Goal: Task Accomplishment & Management: Use online tool/utility

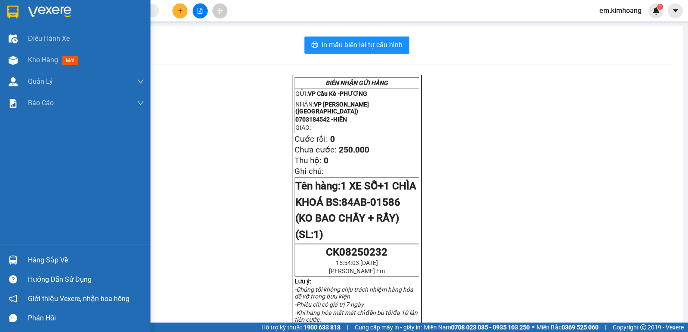
click at [46, 265] on div "Hàng sắp về" at bounding box center [86, 260] width 116 height 13
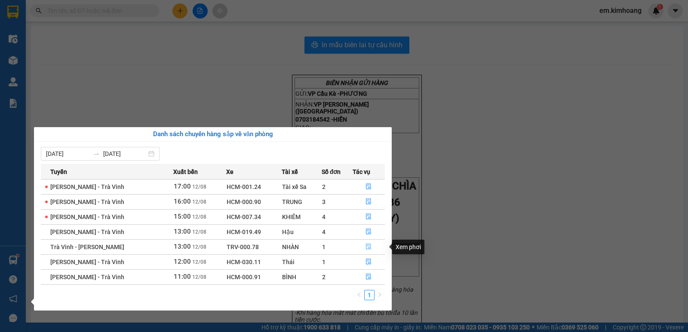
click at [371, 247] on button "button" at bounding box center [369, 247] width 32 height 14
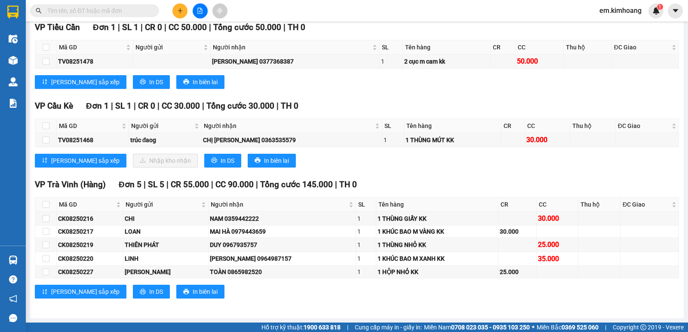
scroll to position [566, 0]
click at [43, 126] on input "checkbox" at bounding box center [46, 126] width 7 height 7
checkbox input "true"
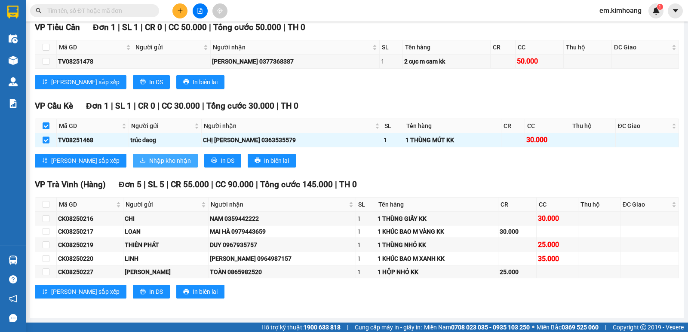
click at [149, 159] on span "Nhập kho nhận" at bounding box center [170, 160] width 42 height 9
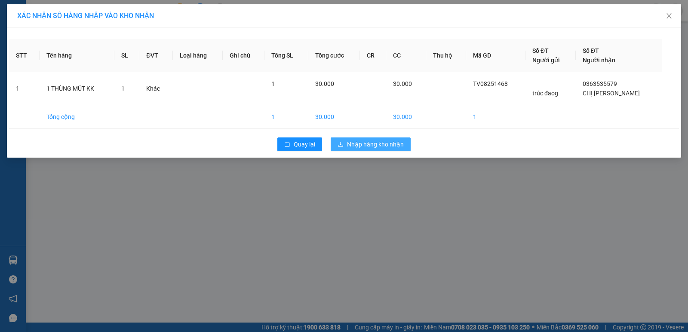
click at [351, 144] on span "Nhập hàng kho nhận" at bounding box center [375, 144] width 57 height 9
